Goal: Task Accomplishment & Management: Manage account settings

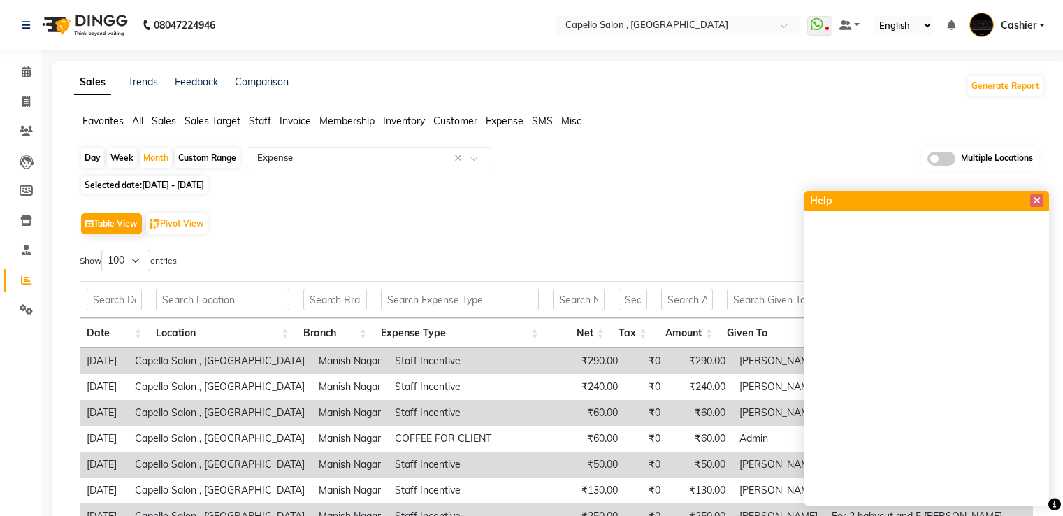
select select "filtered_report"
select select "csv"
select select "100"
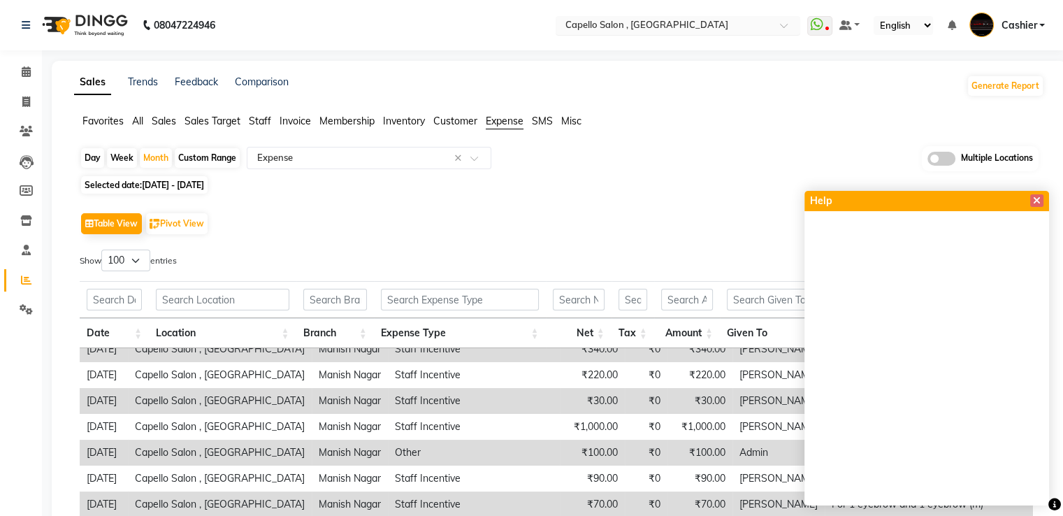
click at [593, 22] on input "text" at bounding box center [664, 27] width 203 height 14
type input "GON"
click at [612, 57] on div "Capello Salon , [GEOGRAPHIC_DATA]" at bounding box center [677, 47] width 243 height 25
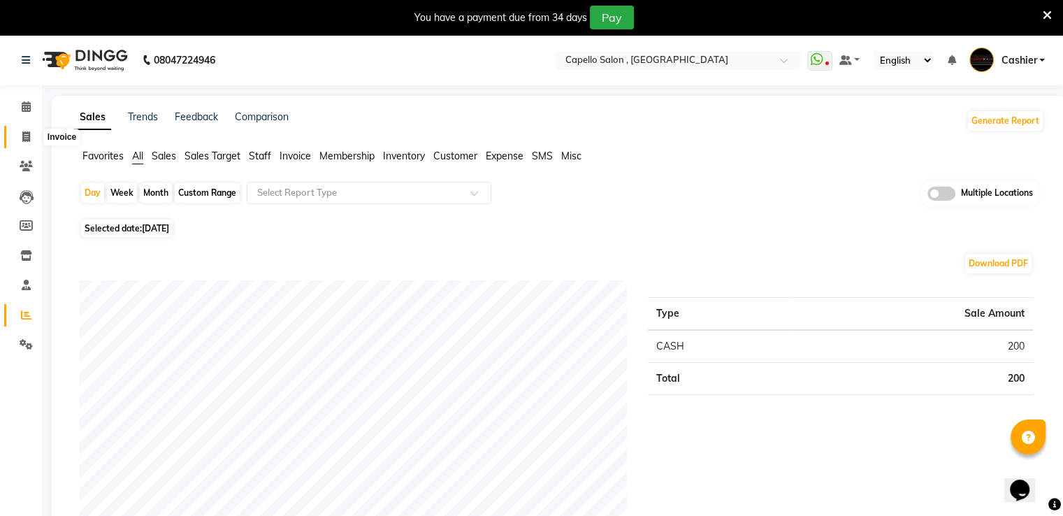
click at [23, 139] on icon at bounding box center [26, 136] width 8 height 10
select select "service"
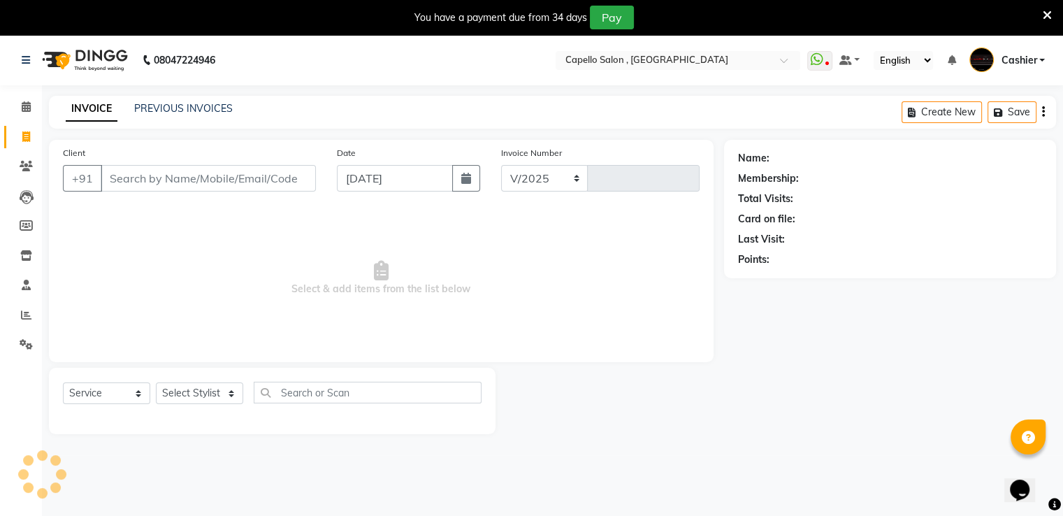
select select "853"
type input "2217"
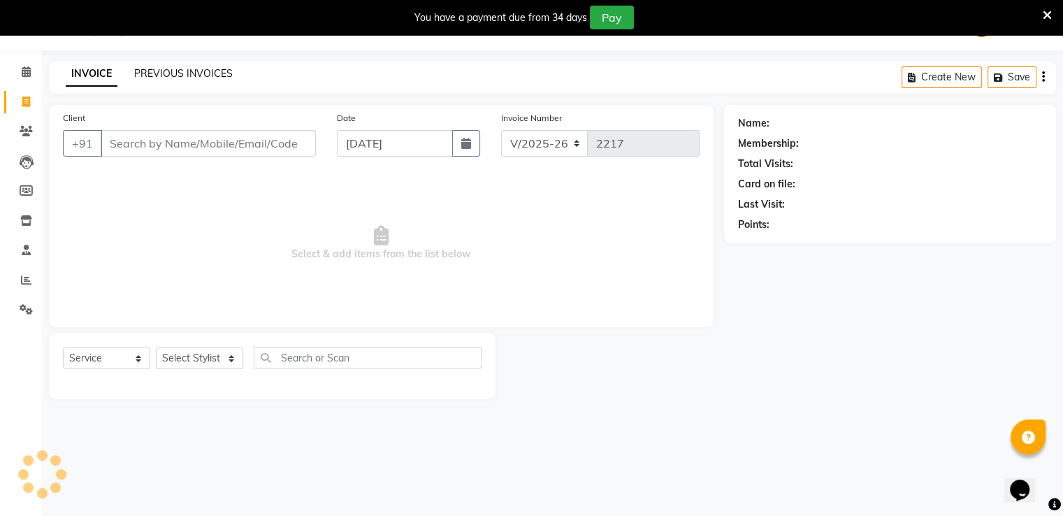
click at [195, 76] on link "PREVIOUS INVOICES" at bounding box center [183, 73] width 99 height 13
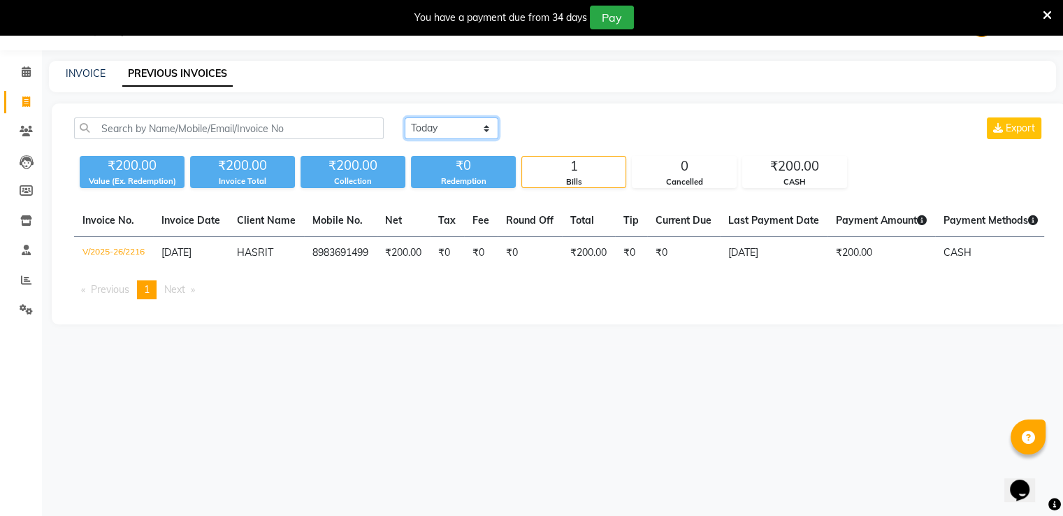
click at [449, 129] on select "Today Yesterday Custom Range" at bounding box center [452, 128] width 94 height 22
select select "range"
click at [405, 117] on select "Today Yesterday Custom Range" at bounding box center [452, 128] width 94 height 22
click at [545, 129] on input "04-09-2025" at bounding box center [565, 129] width 98 height 20
select select "9"
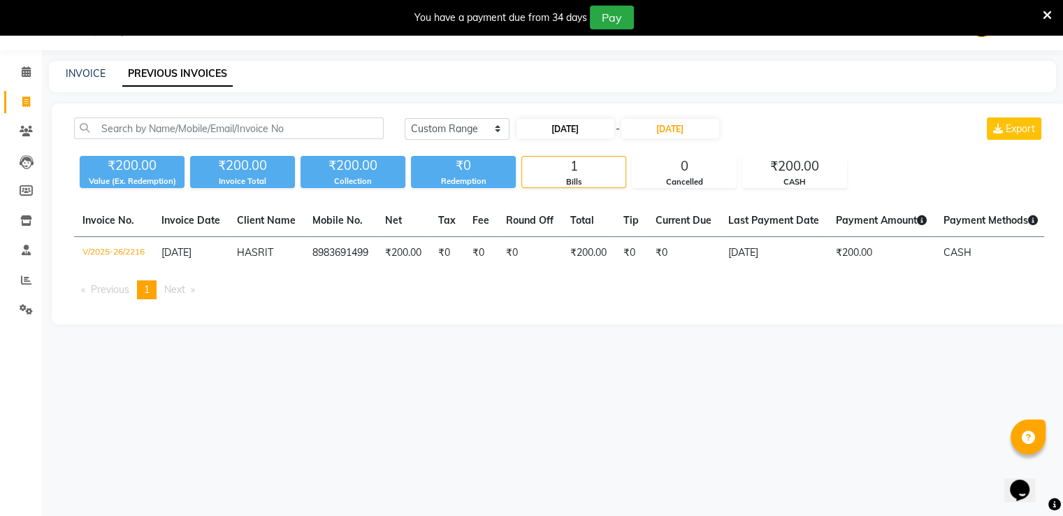
select select "2025"
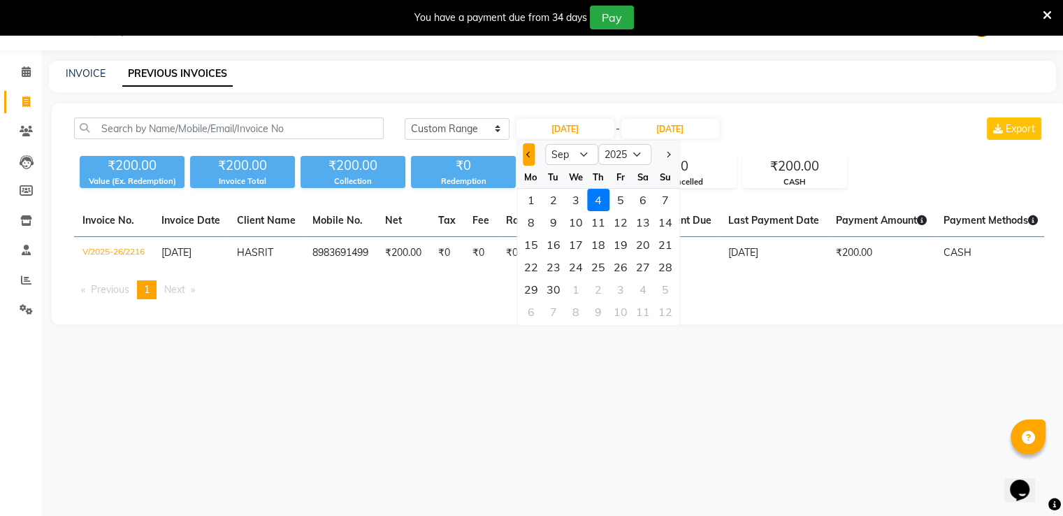
click at [528, 159] on button "Previous month" at bounding box center [529, 154] width 12 height 22
select select "8"
click at [615, 203] on div "1" at bounding box center [620, 200] width 22 height 22
type input "01-08-2025"
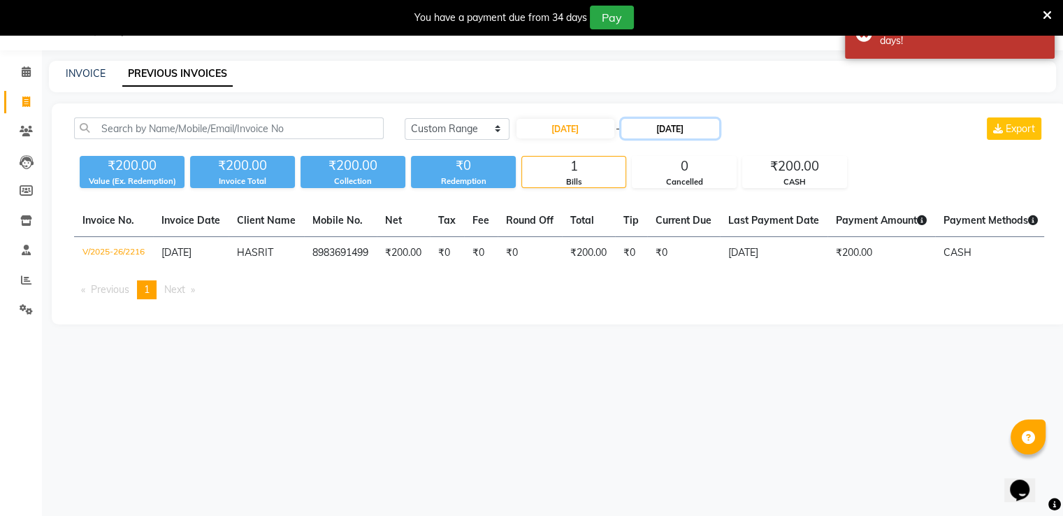
click at [660, 122] on input "04-09-2025" at bounding box center [670, 129] width 98 height 20
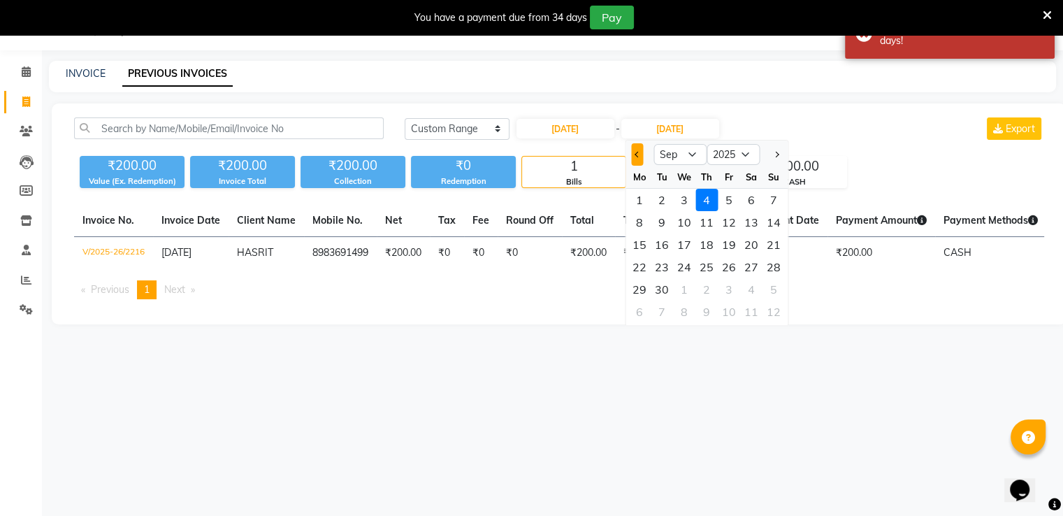
click at [637, 154] on span "Previous month" at bounding box center [638, 155] width 6 height 6
select select "8"
click at [772, 293] on div "31" at bounding box center [774, 289] width 22 height 22
type input "[DATE]"
